Goal: Task Accomplishment & Management: Manage account settings

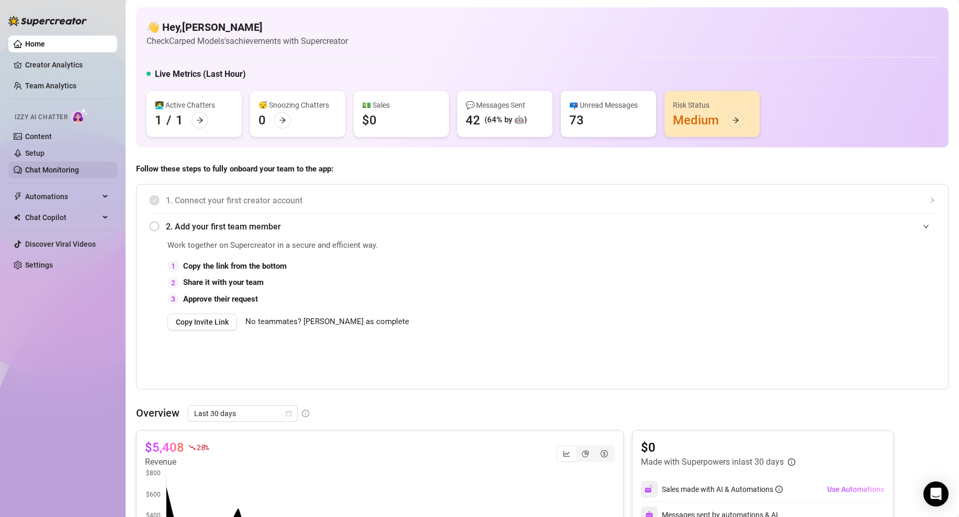
click at [62, 166] on link "Chat Monitoring" at bounding box center [52, 170] width 54 height 8
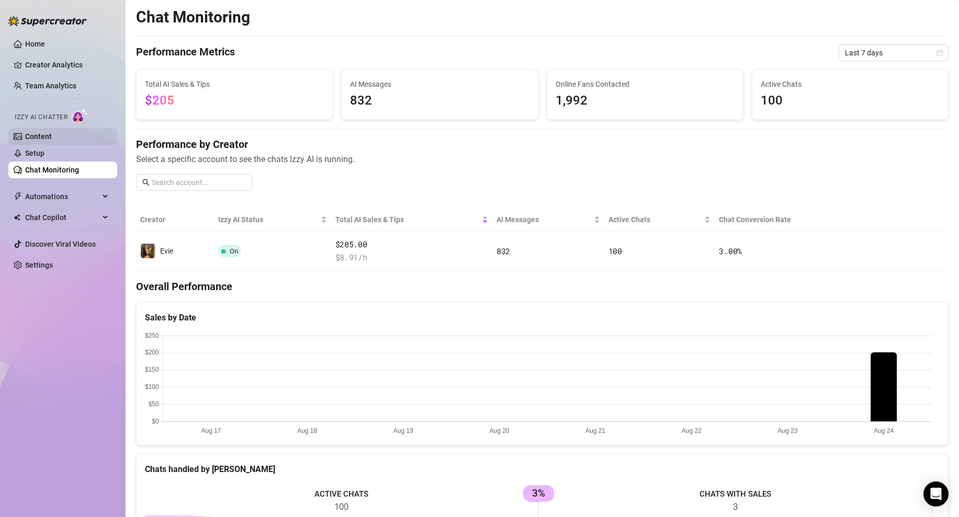
click at [46, 135] on link "Content" at bounding box center [38, 136] width 27 height 8
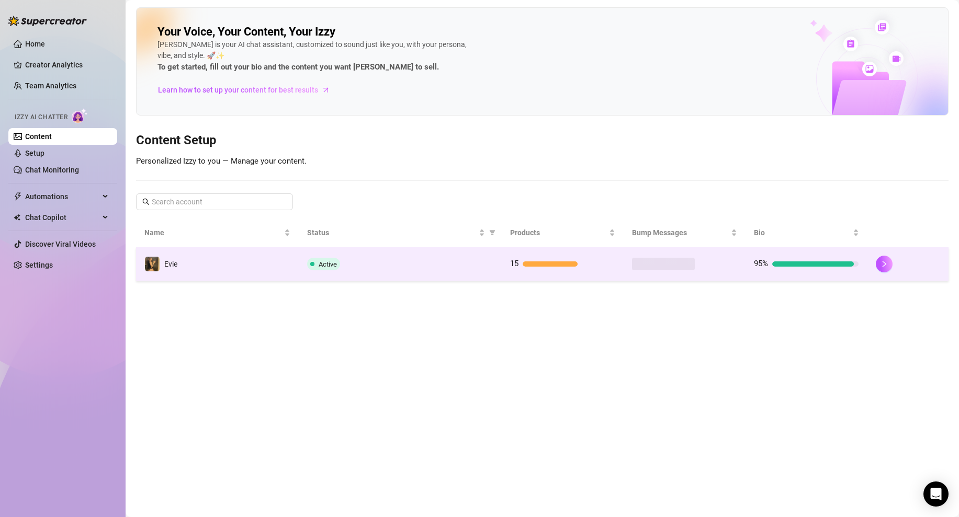
click at [229, 257] on td "Evie" at bounding box center [217, 264] width 163 height 34
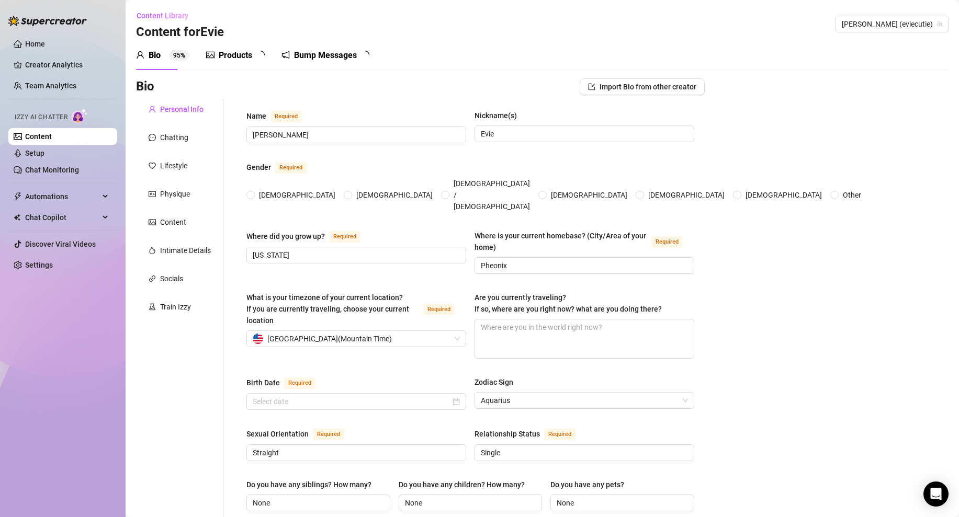
radio input "true"
type input "[DATE]"
click at [43, 45] on link "Home" at bounding box center [35, 44] width 20 height 8
